Goal: Check status: Check status

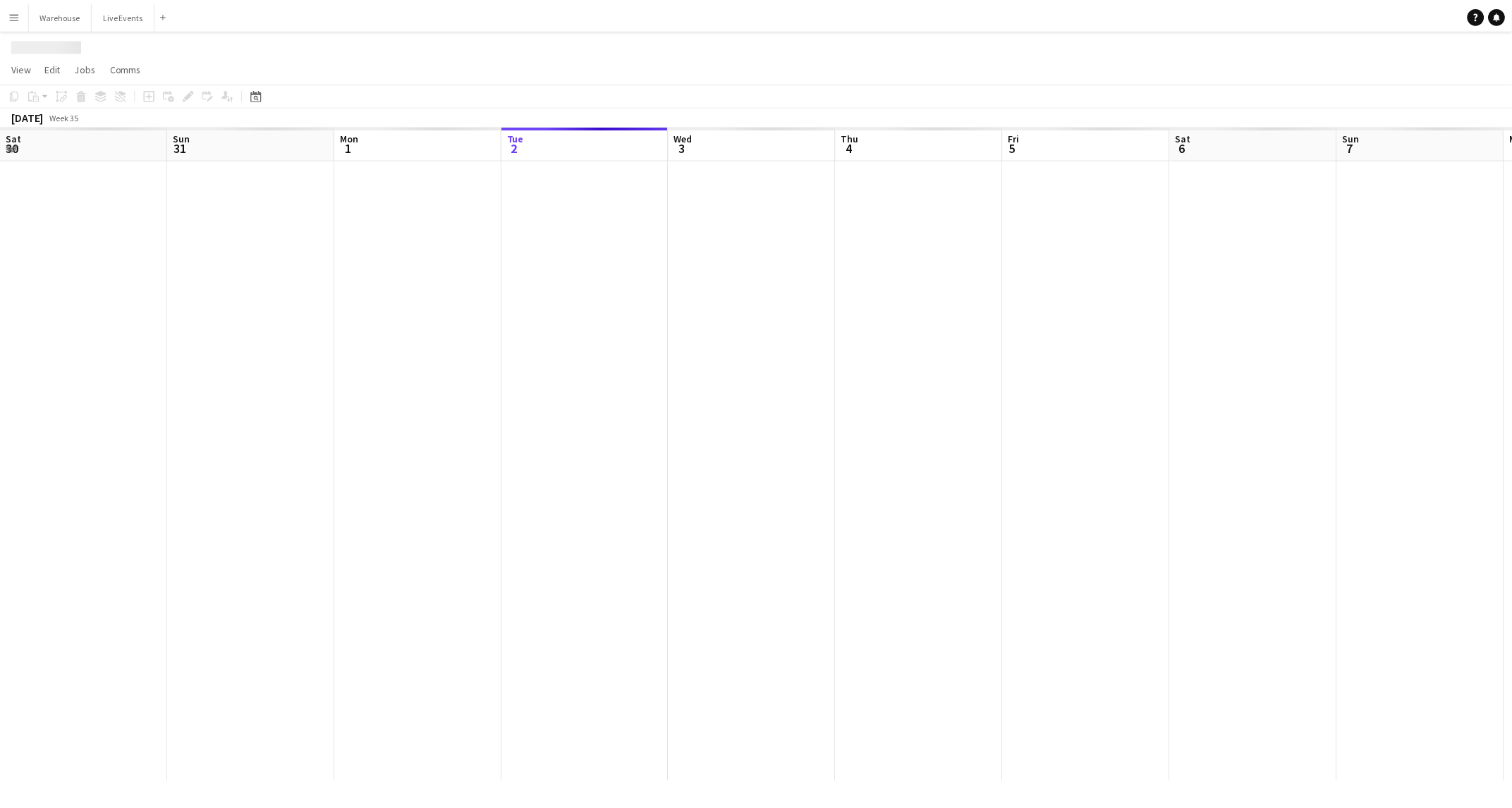
scroll to position [0, 337]
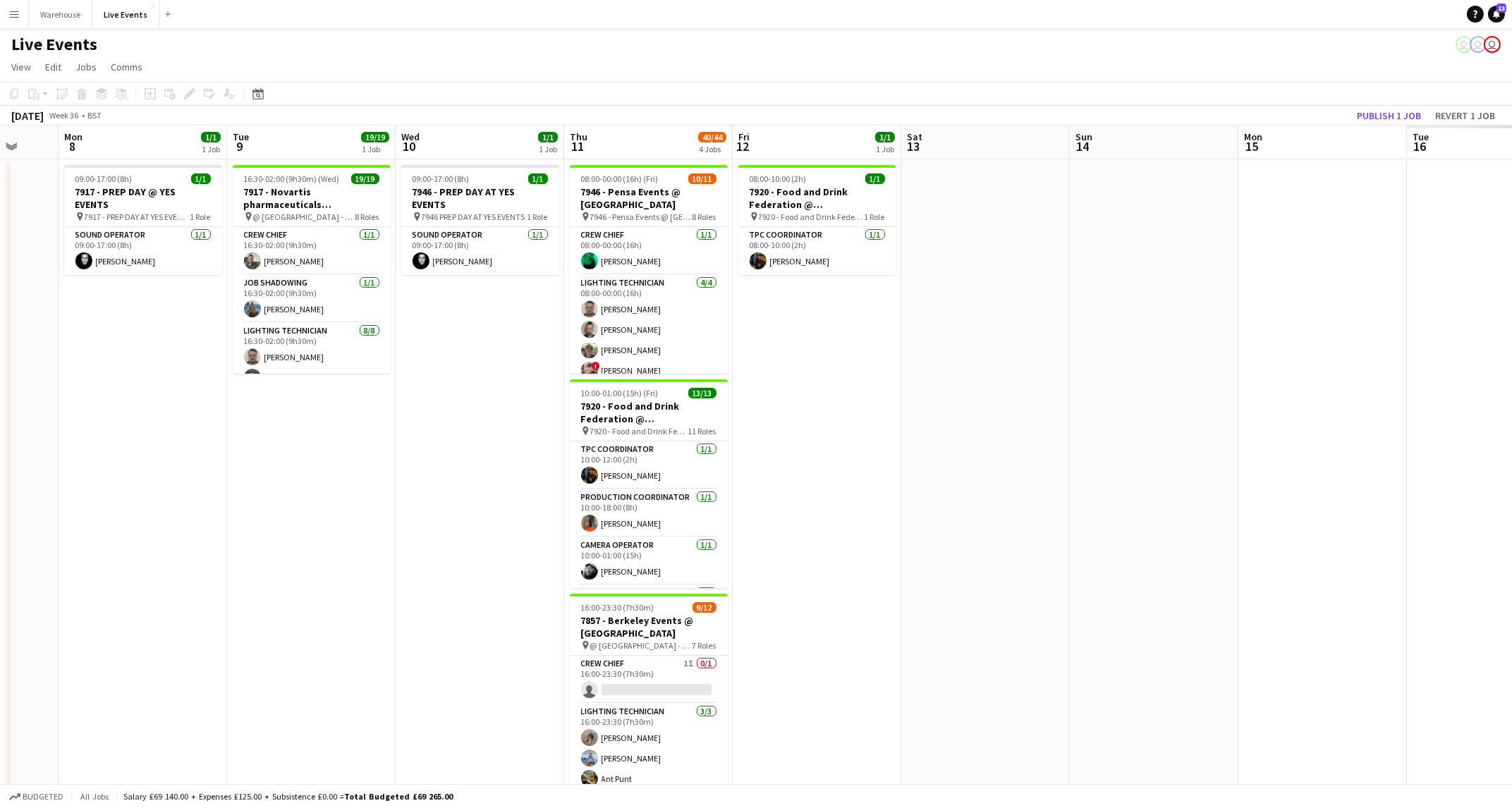
drag, startPoint x: 1171, startPoint y: 519, endPoint x: 272, endPoint y: 428, distance: 903.6
click at [259, 431] on app-calendar-viewport "Wed 3 2/2 1 Job Thu 4 3/3 1 Job Fri 5 23/23 3 Jobs Sat 6 40/42 3 Jobs Sun 7 Mon…" at bounding box center [756, 643] width 1512 height 1036
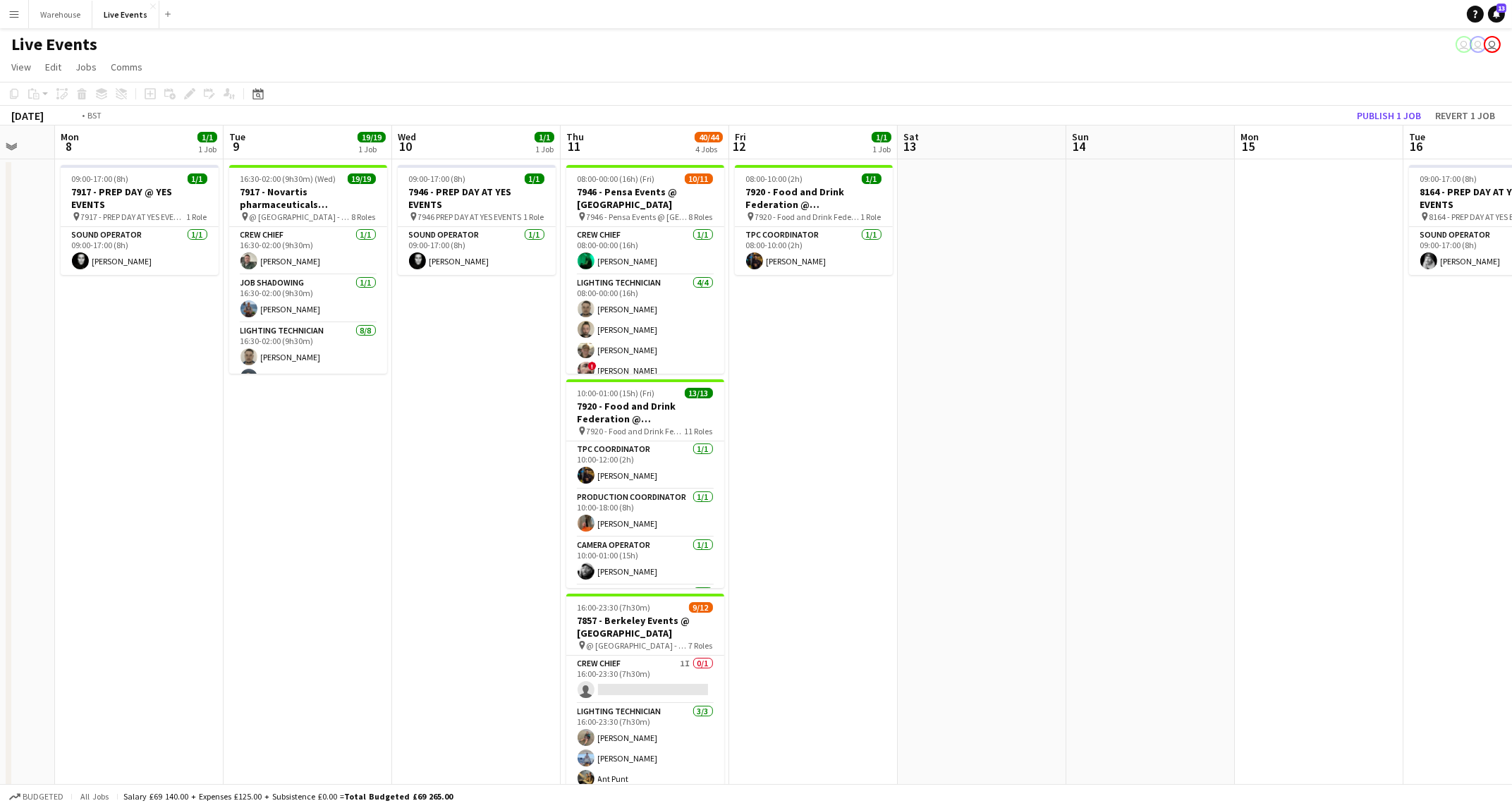
drag, startPoint x: 876, startPoint y: 526, endPoint x: 200, endPoint y: 458, distance: 679.4
click at [200, 458] on app-calendar-viewport "Wed 3 2/2 1 Job Thu 4 3/3 1 Job Fri 5 23/23 3 Jobs Sat 6 40/42 3 Jobs Sun 7 Mon…" at bounding box center [756, 643] width 1512 height 1036
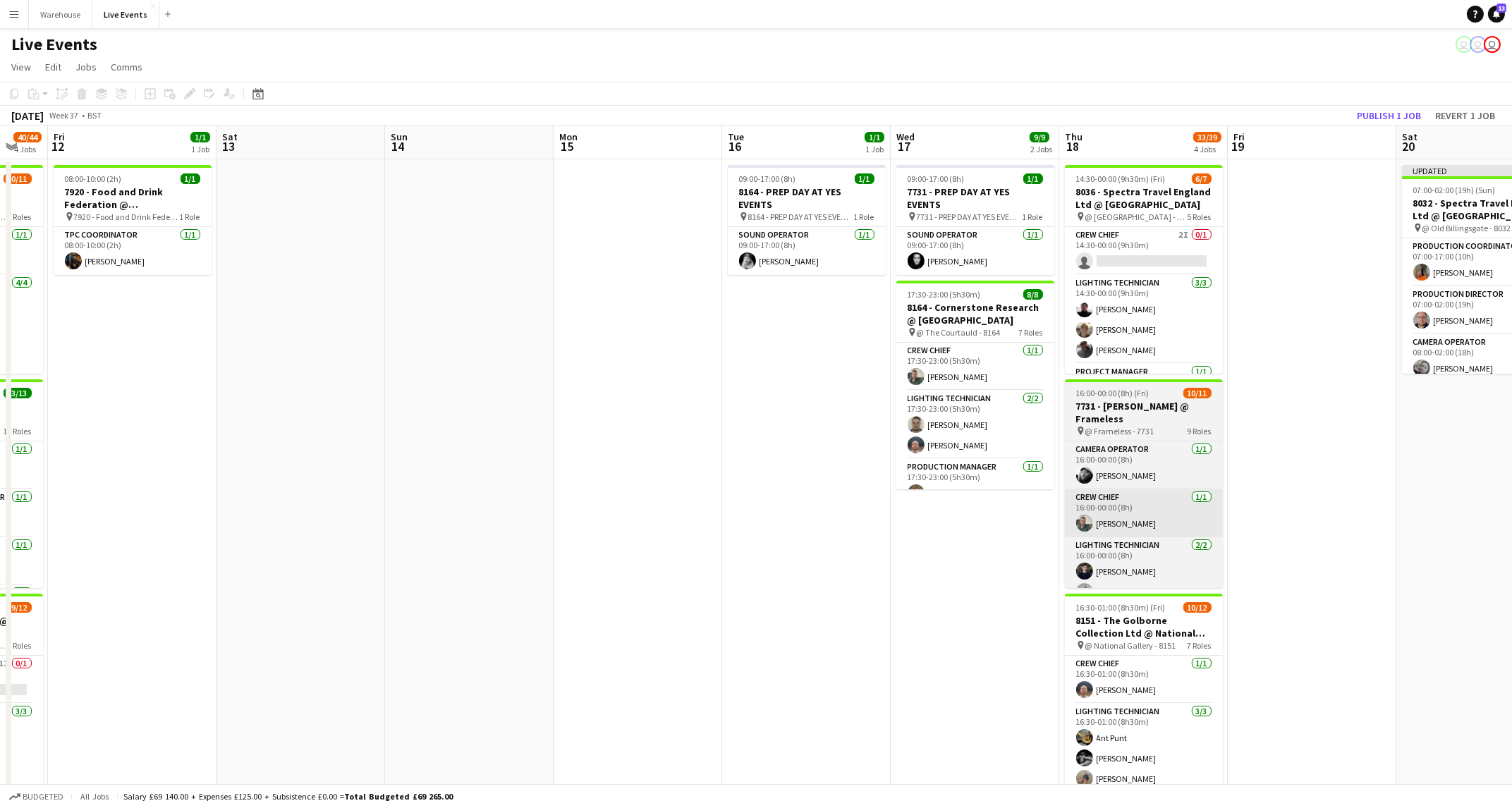
drag, startPoint x: 775, startPoint y: 536, endPoint x: 650, endPoint y: 508, distance: 128.1
click at [183, 459] on app-calendar-viewport "Tue 9 19/19 1 Job Wed 10 1/1 1 Job Thu 11 40/44 4 Jobs Fri 12 1/1 1 Job Sat 13 …" at bounding box center [756, 643] width 1512 height 1036
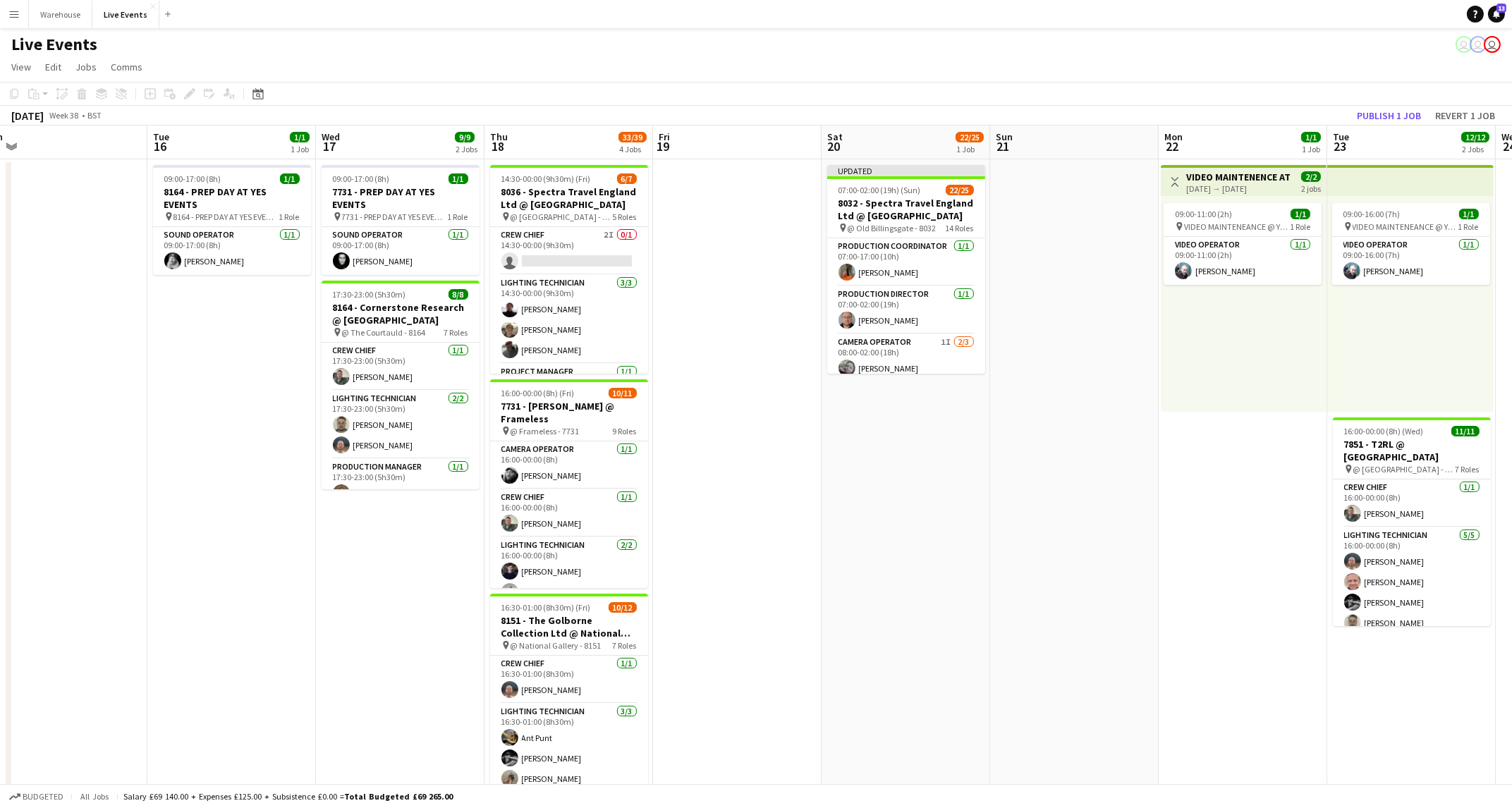
drag, startPoint x: 904, startPoint y: 535, endPoint x: 520, endPoint y: 514, distance: 384.6
click at [520, 514] on app-calendar-viewport "Fri 12 1/1 1 Job Sat 13 Sun 14 Mon 15 Tue 16 1/1 1 Job Wed 17 9/9 2 Jobs Thu 18…" at bounding box center [756, 643] width 1512 height 1036
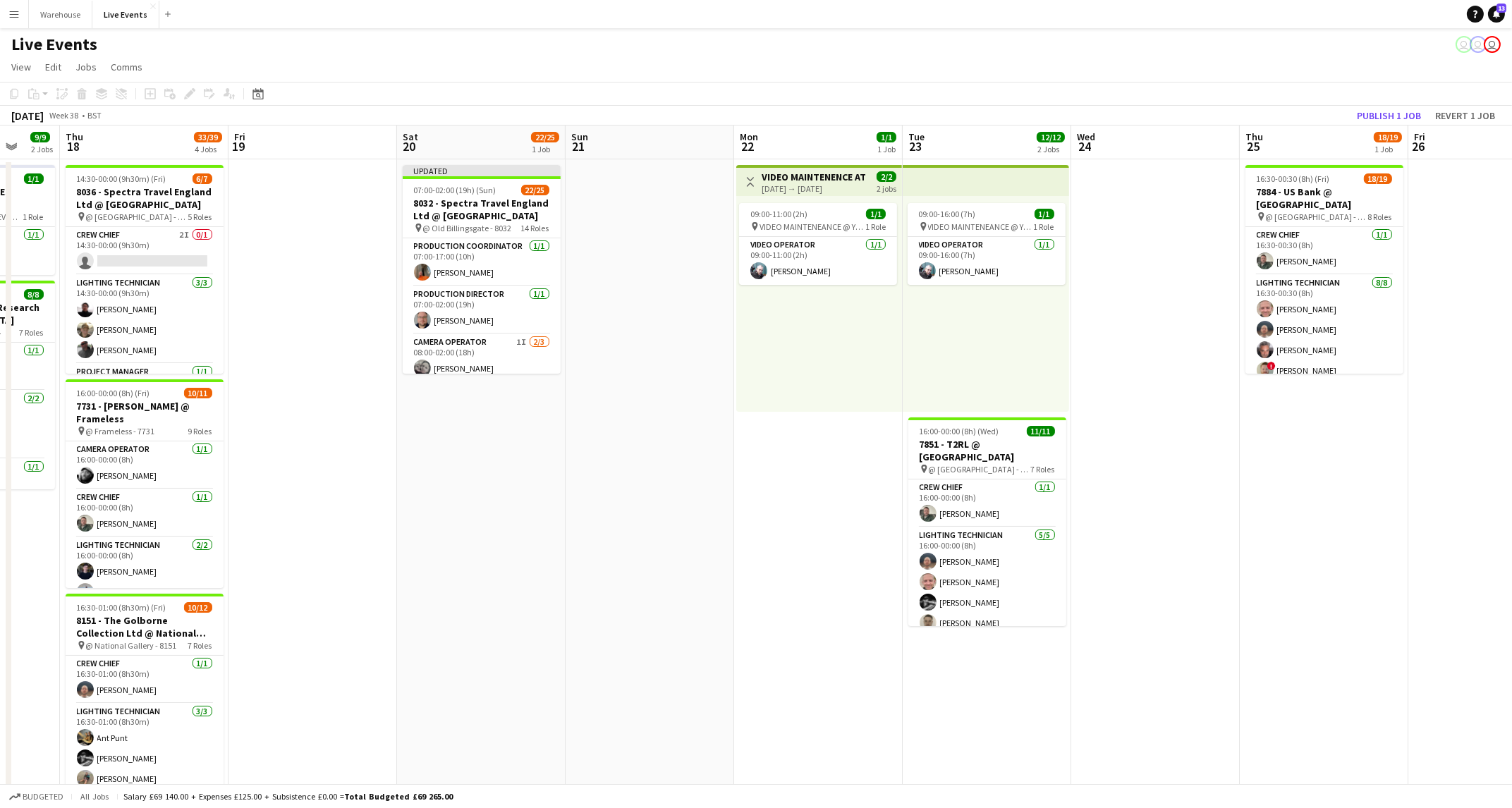
scroll to position [0, 483]
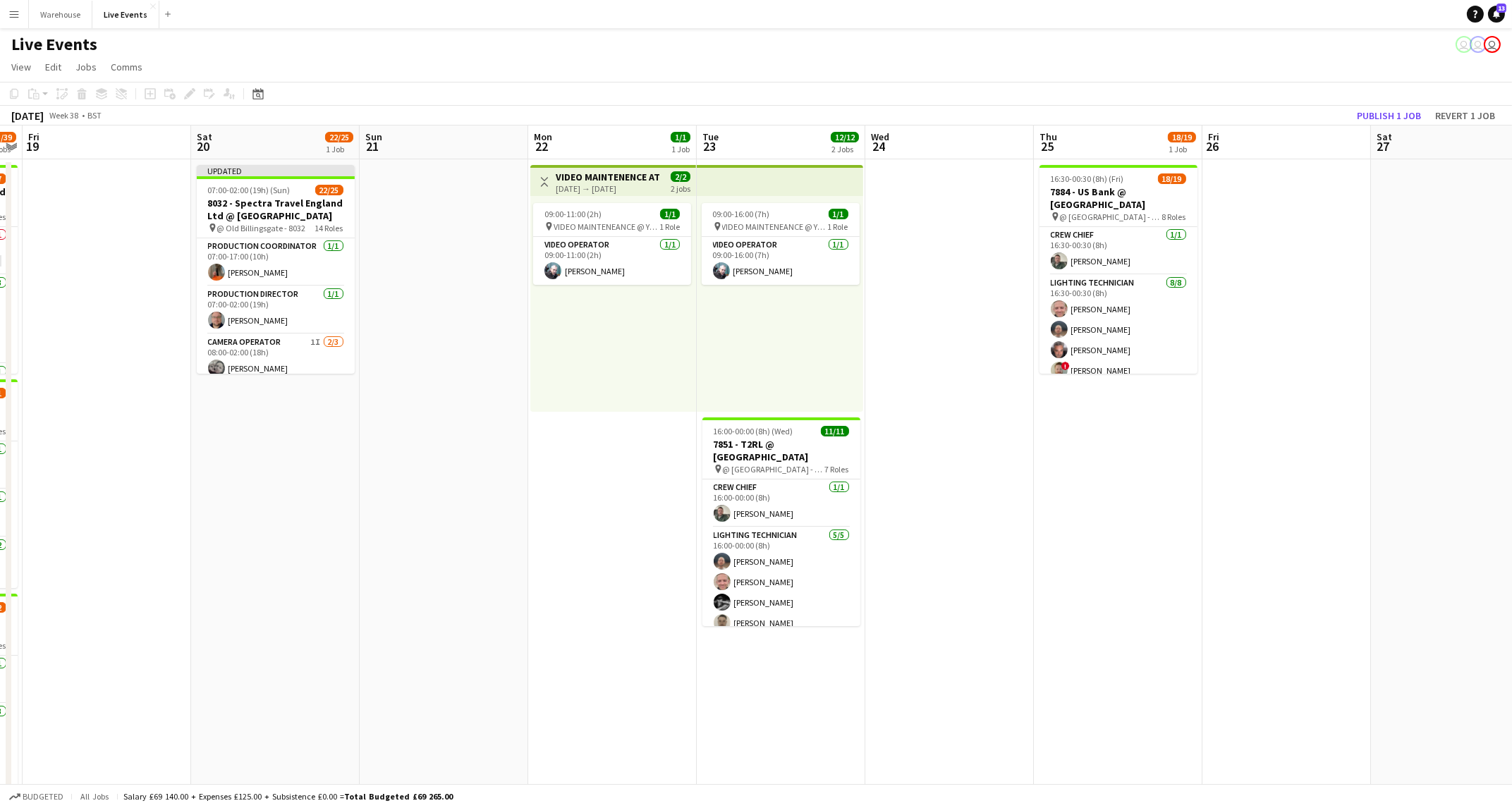
drag, startPoint x: 1251, startPoint y: 612, endPoint x: 1023, endPoint y: 604, distance: 228.1
click at [1023, 604] on app-calendar-viewport "Tue 16 1/1 1 Job Wed 17 9/9 2 Jobs Thu 18 33/39 4 Jobs Fri 19 Sat 20 22/25 1 Jo…" at bounding box center [756, 643] width 1512 height 1036
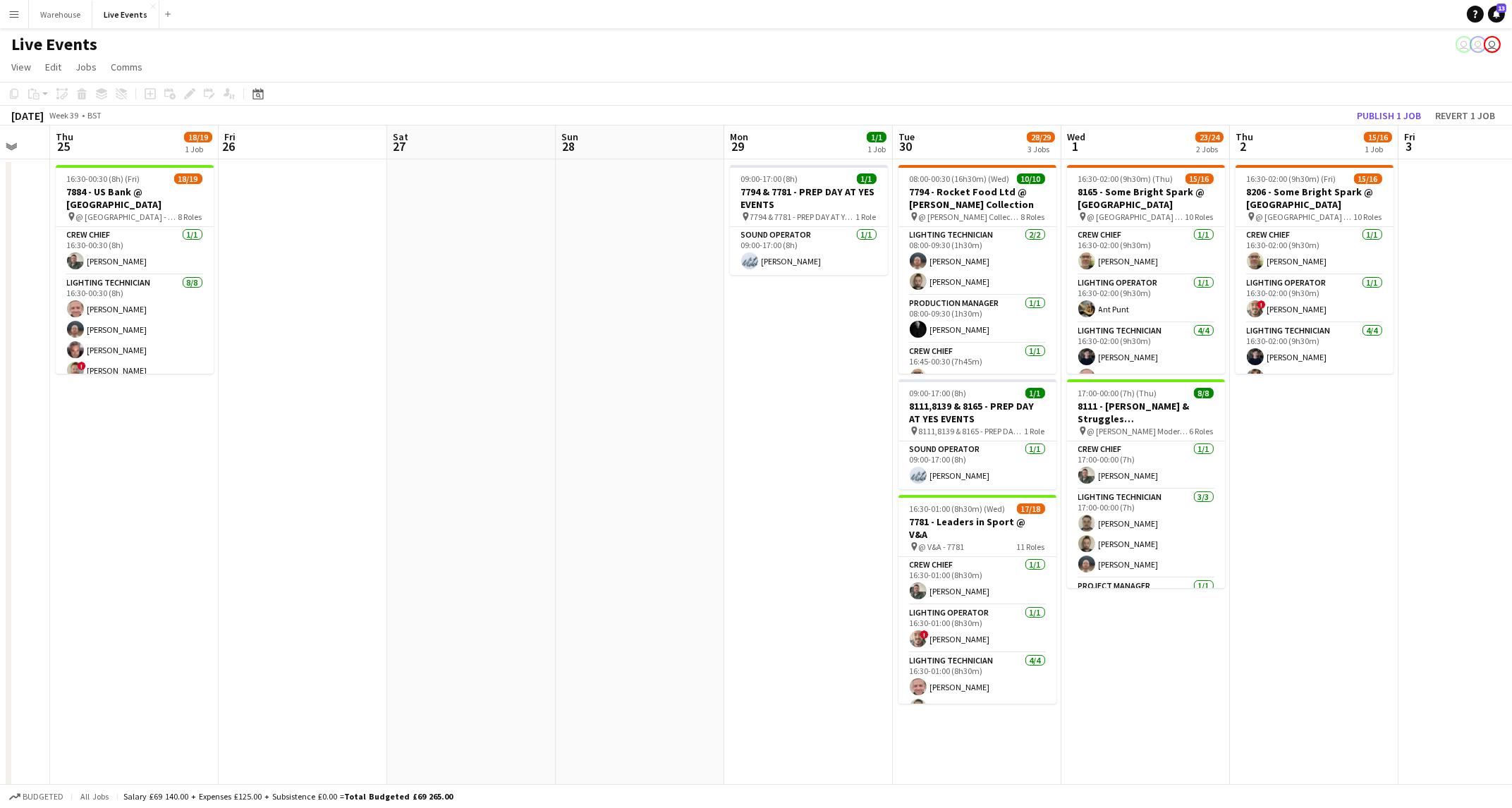
drag, startPoint x: 1129, startPoint y: 559, endPoint x: 143, endPoint y: 550, distance: 986.0
click at [143, 551] on app-calendar-viewport "Mon 22 1/1 1 Job Tue 23 12/12 2 Jobs Wed 24 Thu 25 18/19 1 Job Fri 26 Sat 27 Su…" at bounding box center [756, 643] width 1512 height 1036
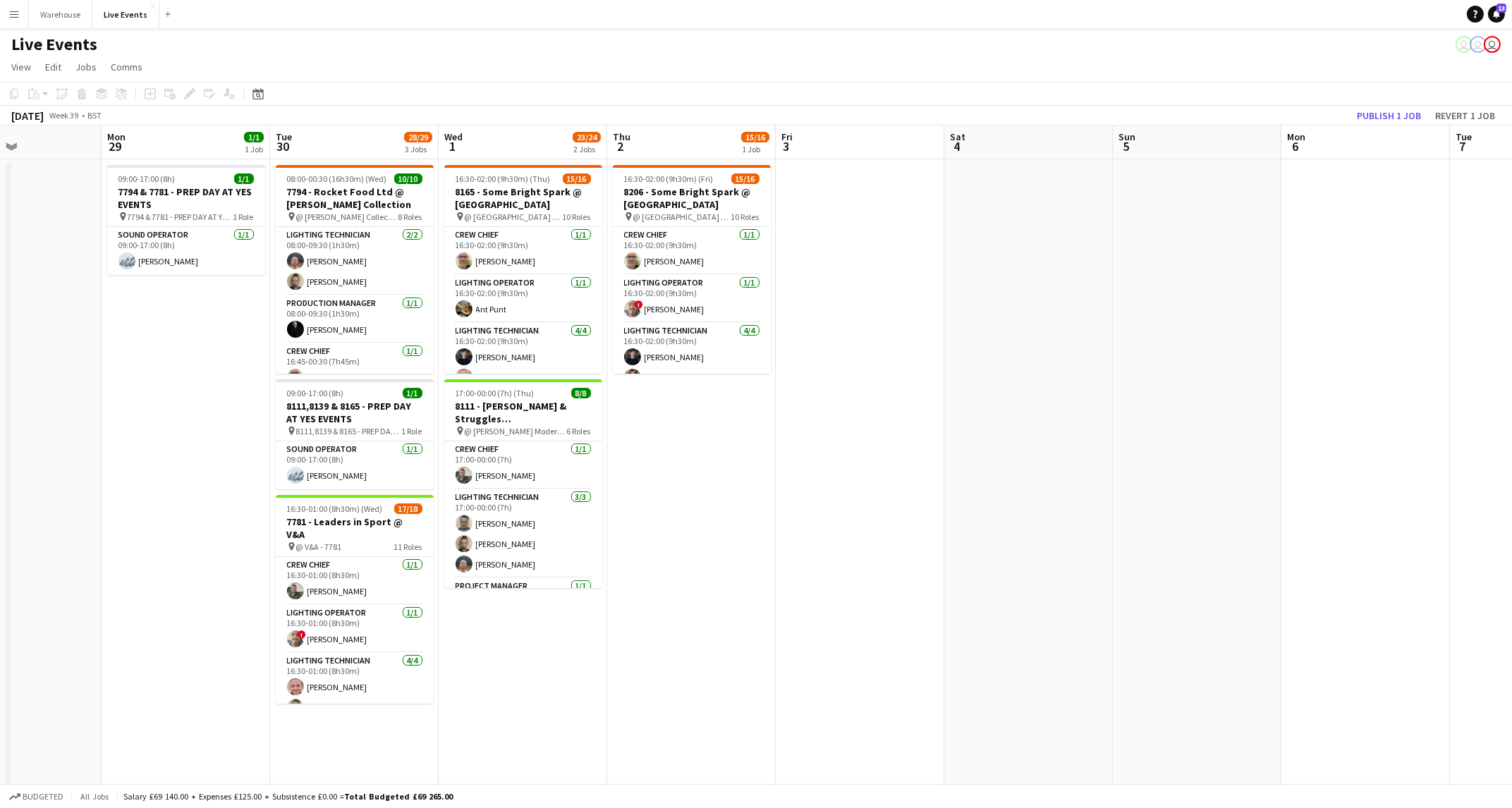
scroll to position [0, 394]
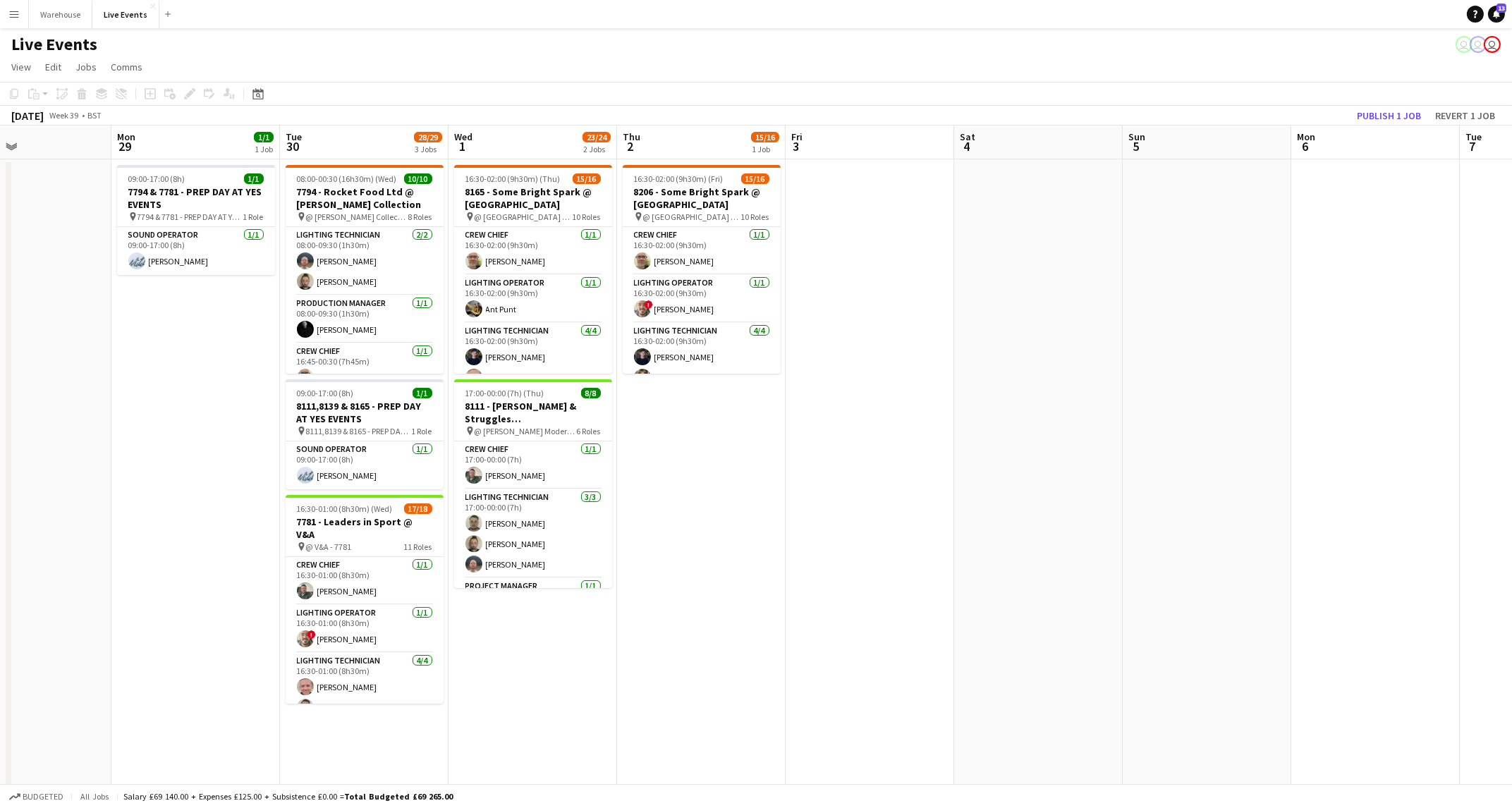
drag, startPoint x: 1286, startPoint y: 594, endPoint x: 696, endPoint y: 588, distance: 590.0
click at [696, 588] on app-calendar-viewport "Fri 26 Sat 27 Sun 28 Mon 29 1/1 1 Job Tue 30 28/29 3 Jobs Wed 1 23/24 2 Jobs Th…" at bounding box center [756, 643] width 1512 height 1036
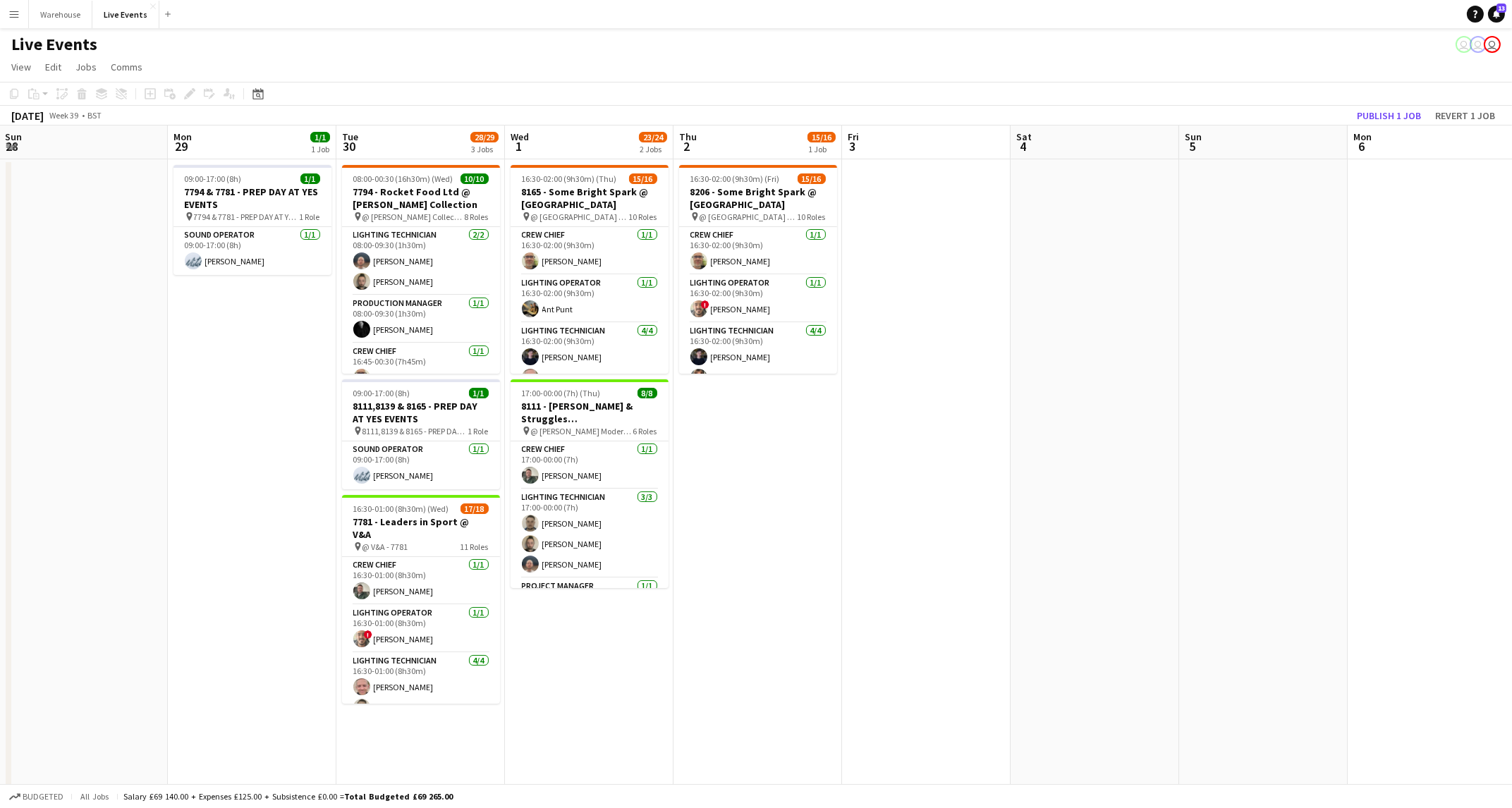
scroll to position [0, 331]
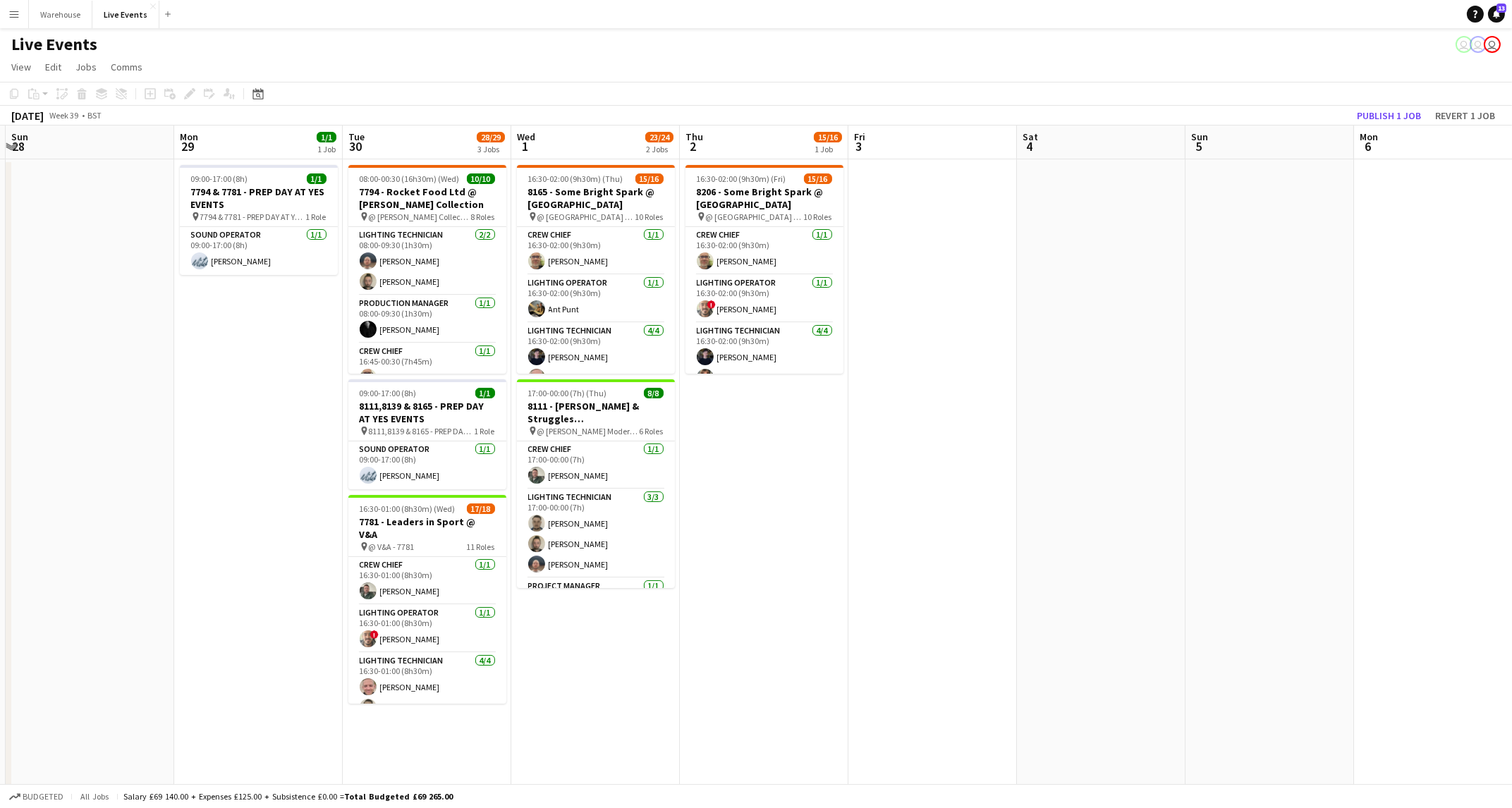
drag, startPoint x: 690, startPoint y: 585, endPoint x: 752, endPoint y: 571, distance: 63.6
click at [752, 571] on app-calendar-viewport "Fri 26 Sat 27 Sun 28 Mon 29 1/1 1 Job Tue 30 28/29 3 Jobs Wed 1 23/24 2 Jobs Th…" at bounding box center [756, 643] width 1512 height 1036
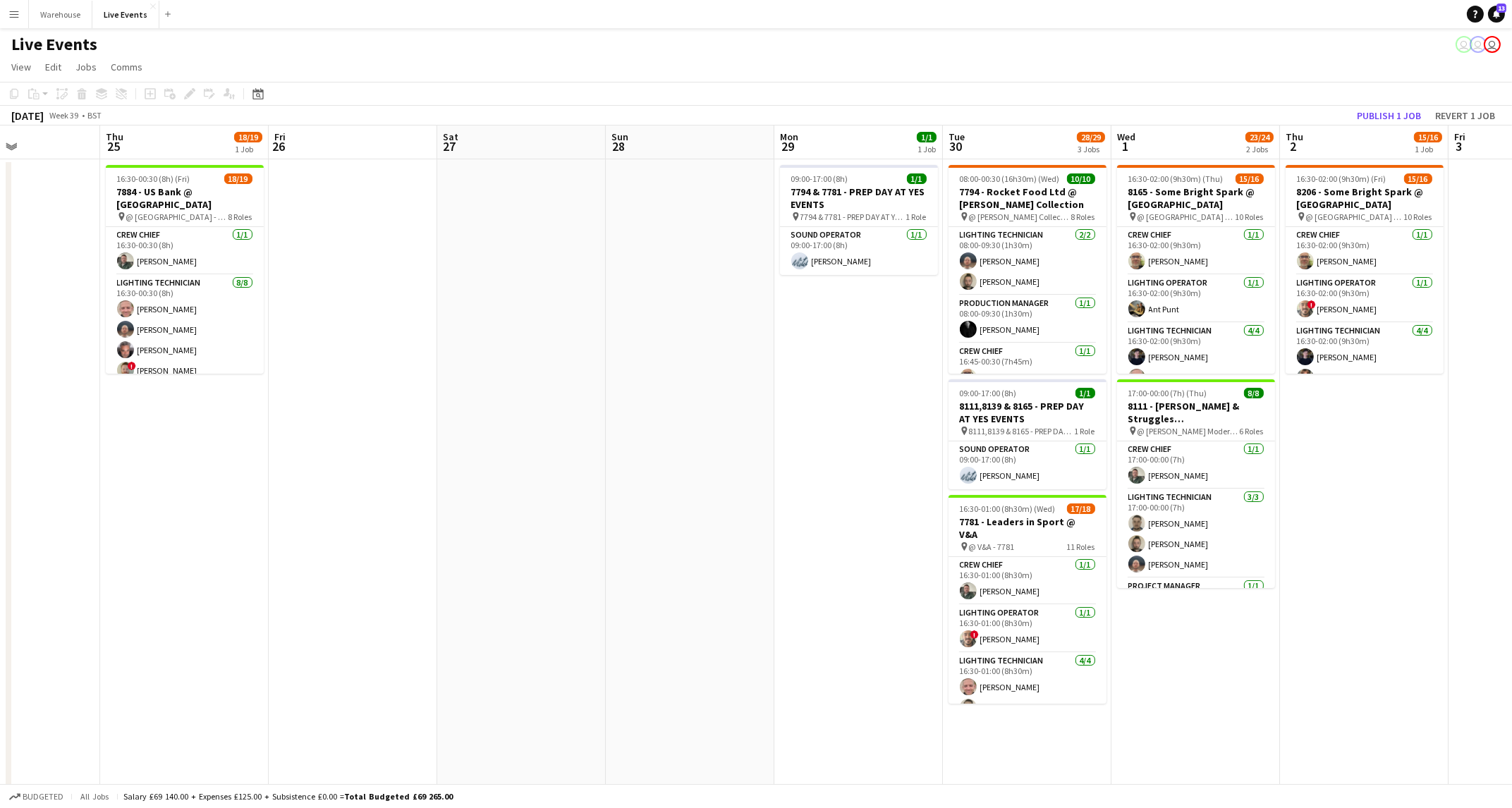
scroll to position [0, 394]
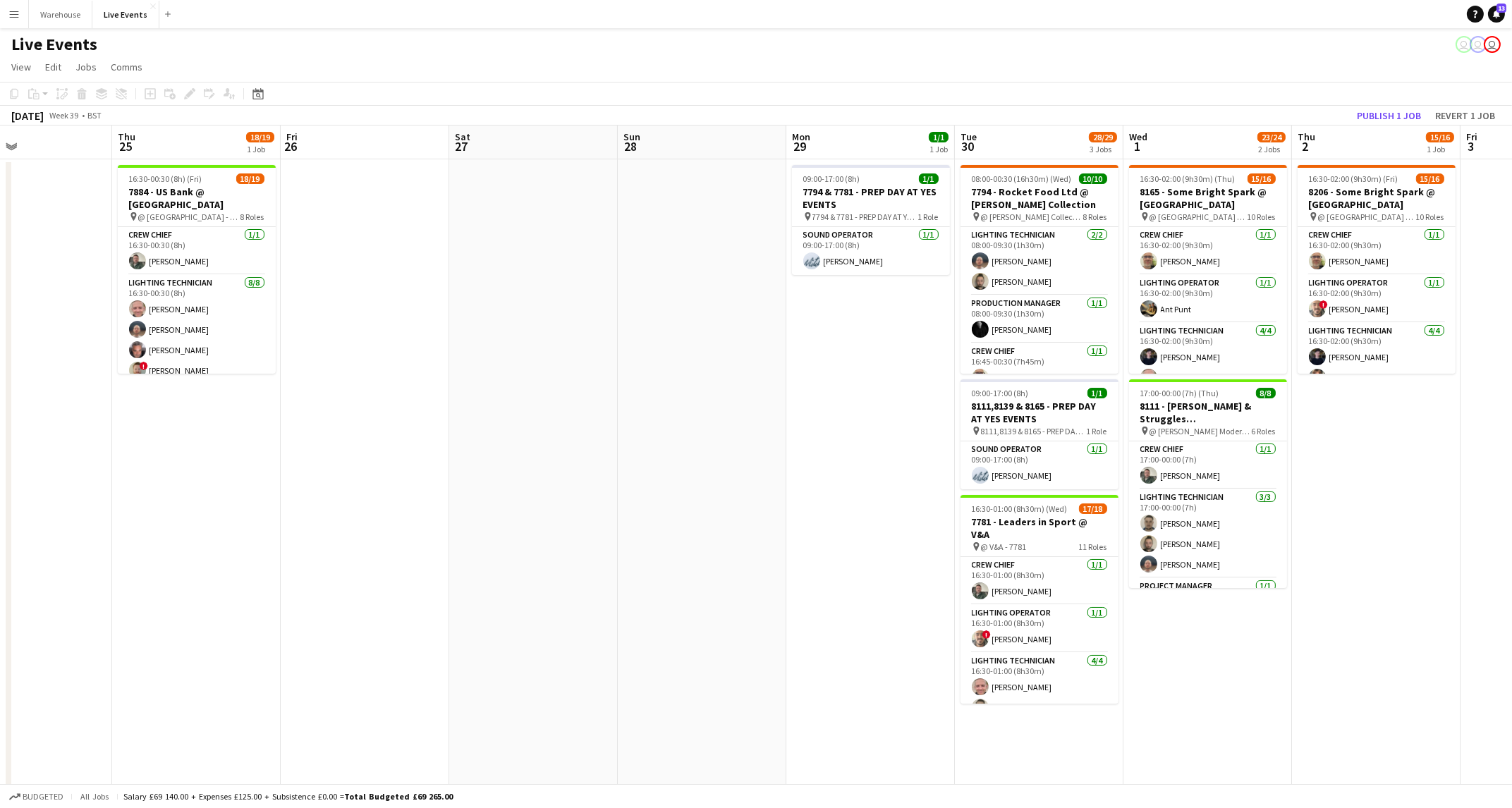
drag, startPoint x: 305, startPoint y: 466, endPoint x: 917, endPoint y: 484, distance: 612.3
click at [917, 484] on app-calendar-viewport "Mon 22 1/1 1 Job Tue 23 12/12 2 Jobs Wed 24 Thu 25 18/19 1 Job Fri 26 Sat 27 Su…" at bounding box center [756, 643] width 1512 height 1036
